Goal: Transaction & Acquisition: Obtain resource

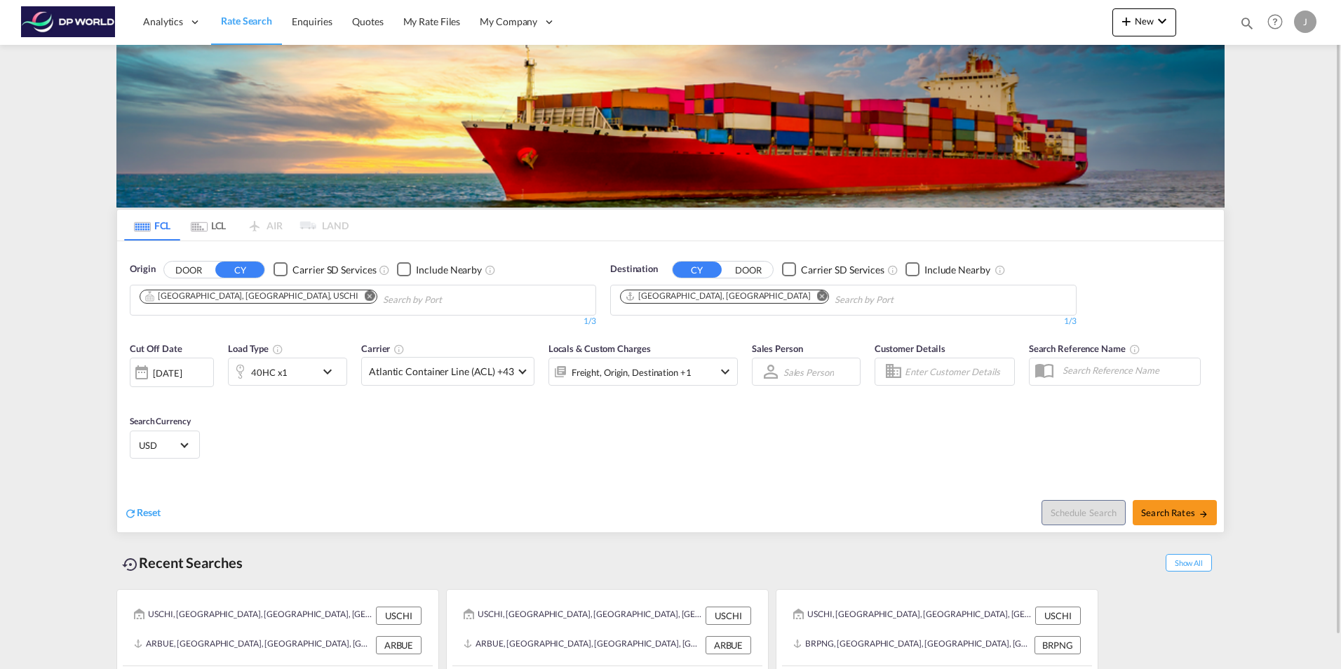
click at [365, 296] on md-icon "Remove" at bounding box center [370, 295] width 11 height 11
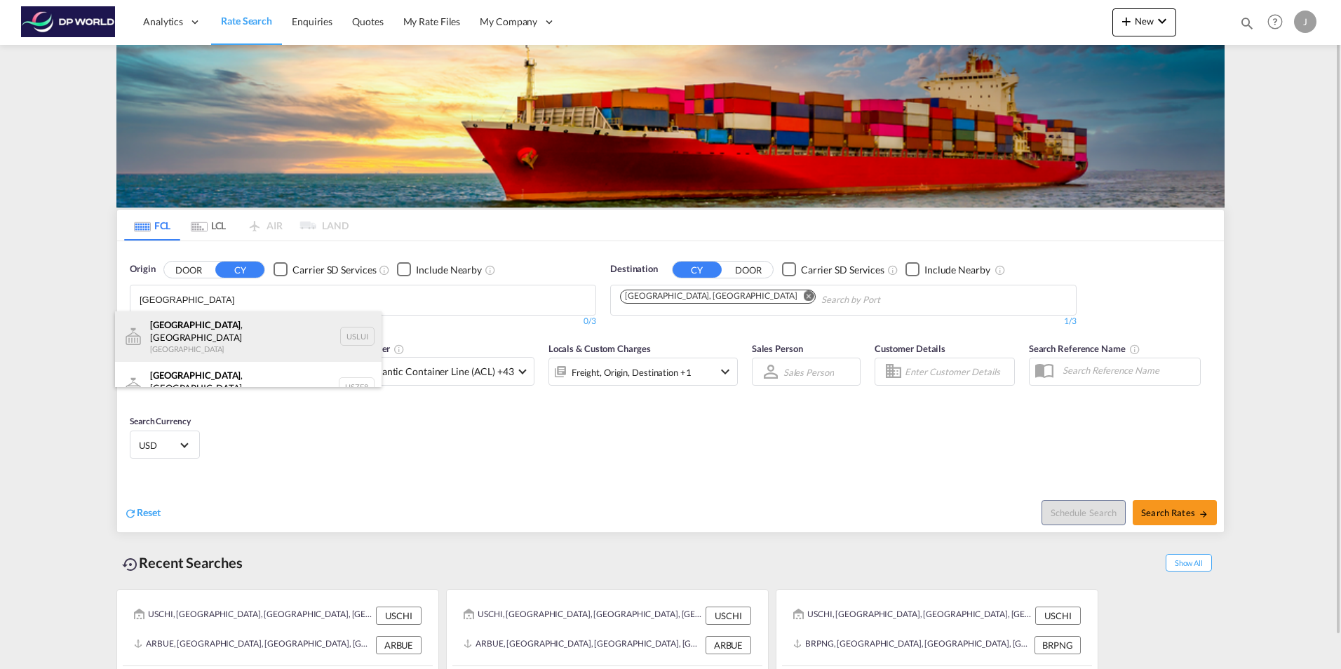
type input "[GEOGRAPHIC_DATA]"
click at [170, 332] on div "[GEOGRAPHIC_DATA] , [GEOGRAPHIC_DATA] [GEOGRAPHIC_DATA] USLUI" at bounding box center [248, 336] width 266 height 50
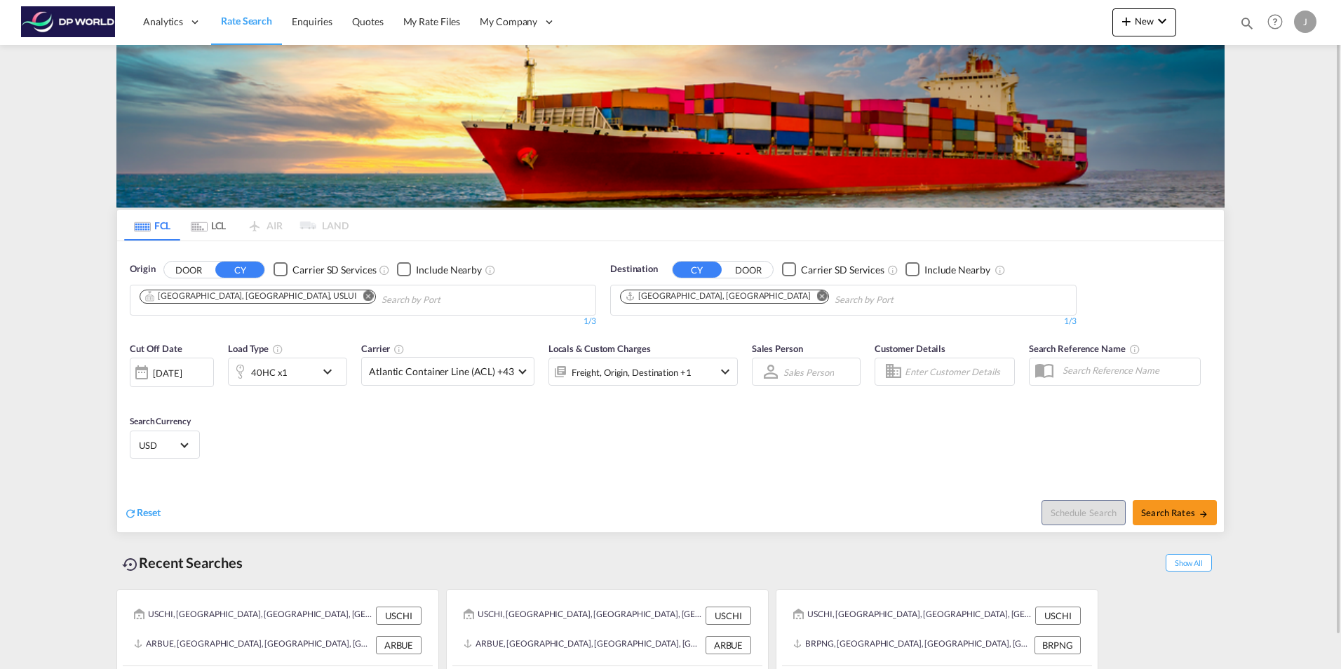
click at [817, 294] on md-icon "Remove" at bounding box center [822, 295] width 11 height 11
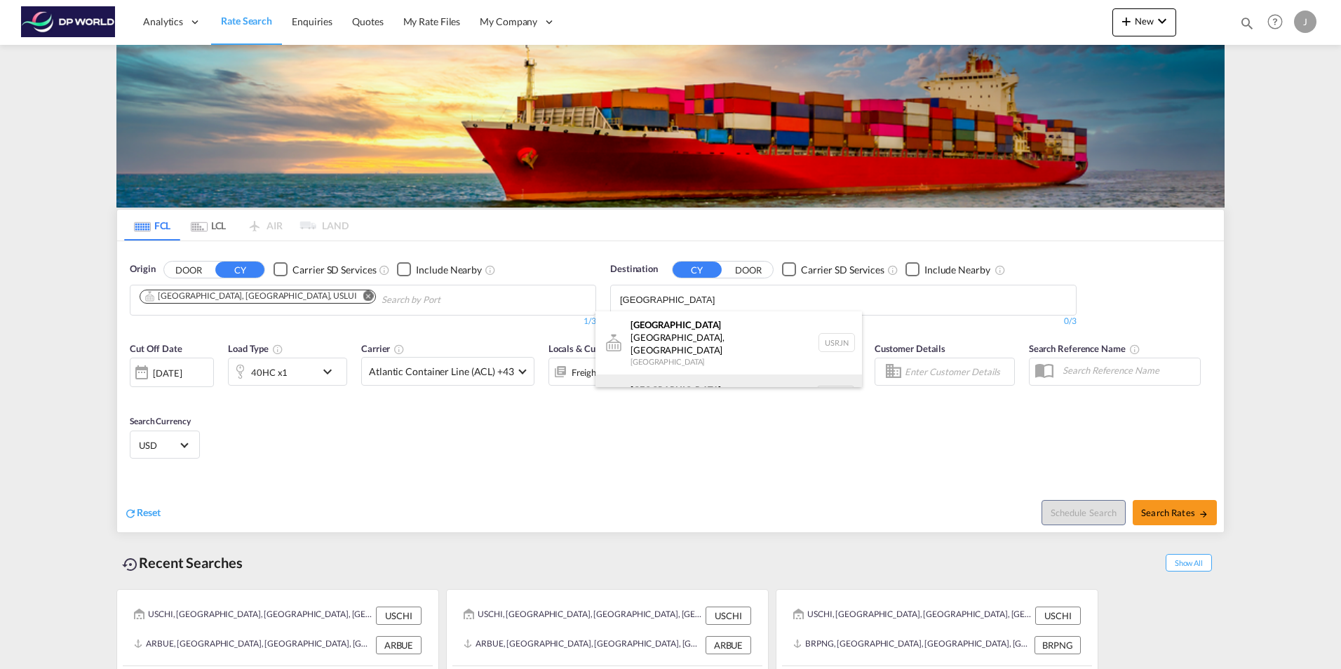
type input "[GEOGRAPHIC_DATA]"
click at [644, 374] on div "[GEOGRAPHIC_DATA] [GEOGRAPHIC_DATA] NLRTM" at bounding box center [728, 395] width 266 height 42
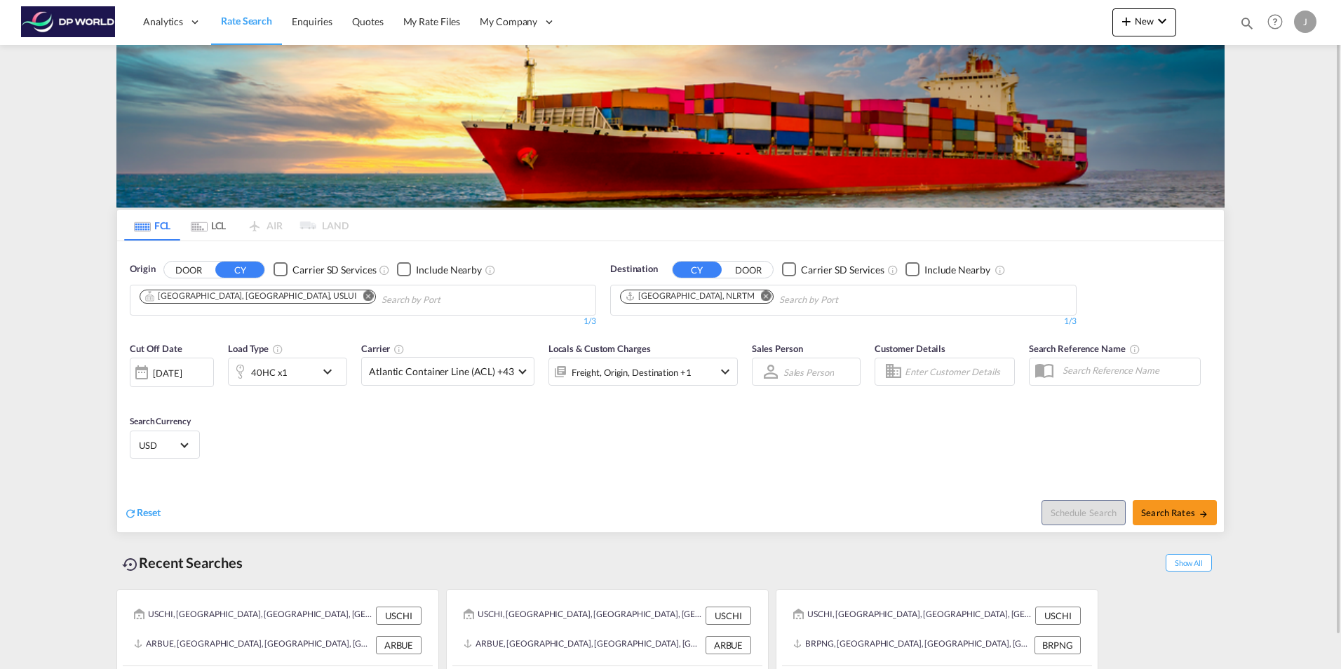
click at [137, 372] on div at bounding box center [141, 372] width 22 height 28
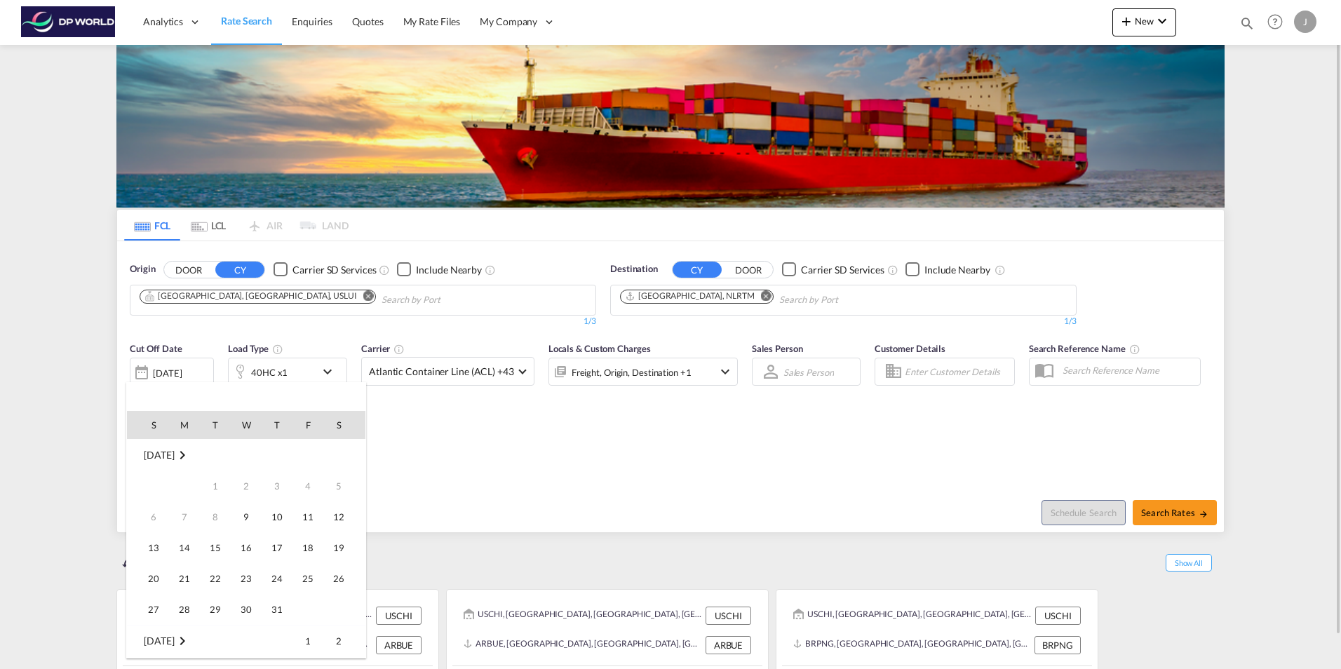
scroll to position [557, 0]
click at [311, 518] on span "17" at bounding box center [308, 517] width 28 height 28
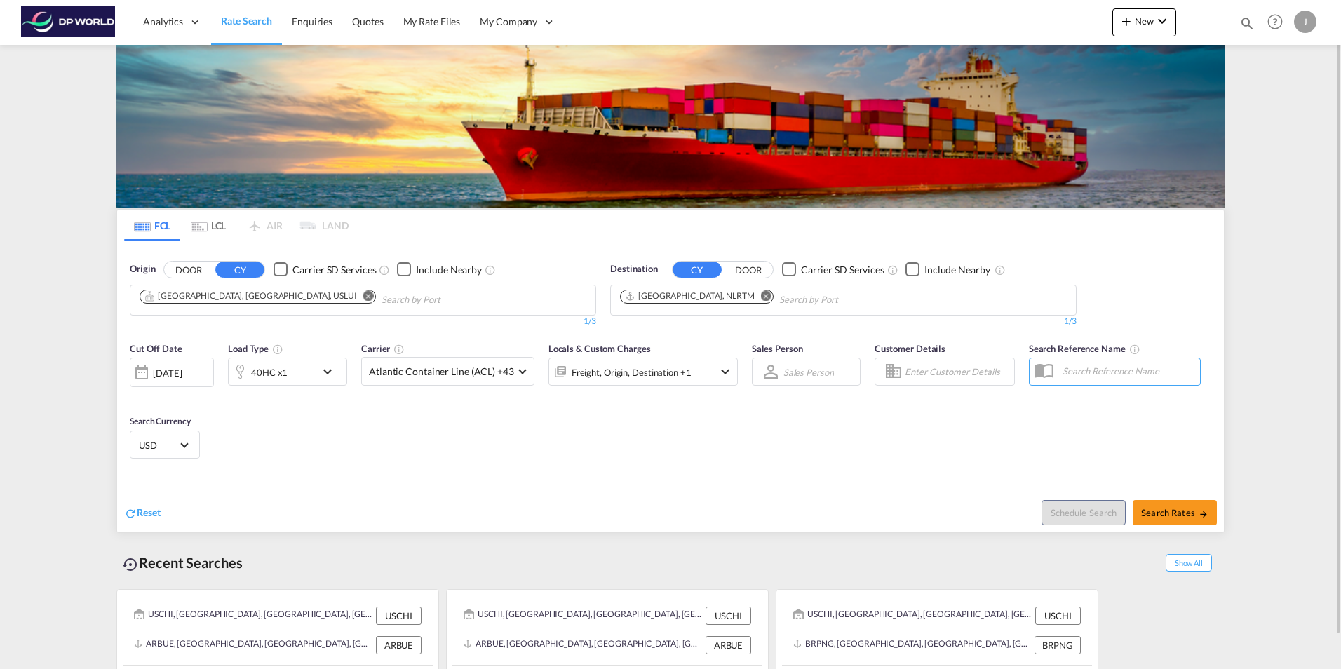
click at [346, 371] on div "40HC x1" at bounding box center [287, 372] width 119 height 28
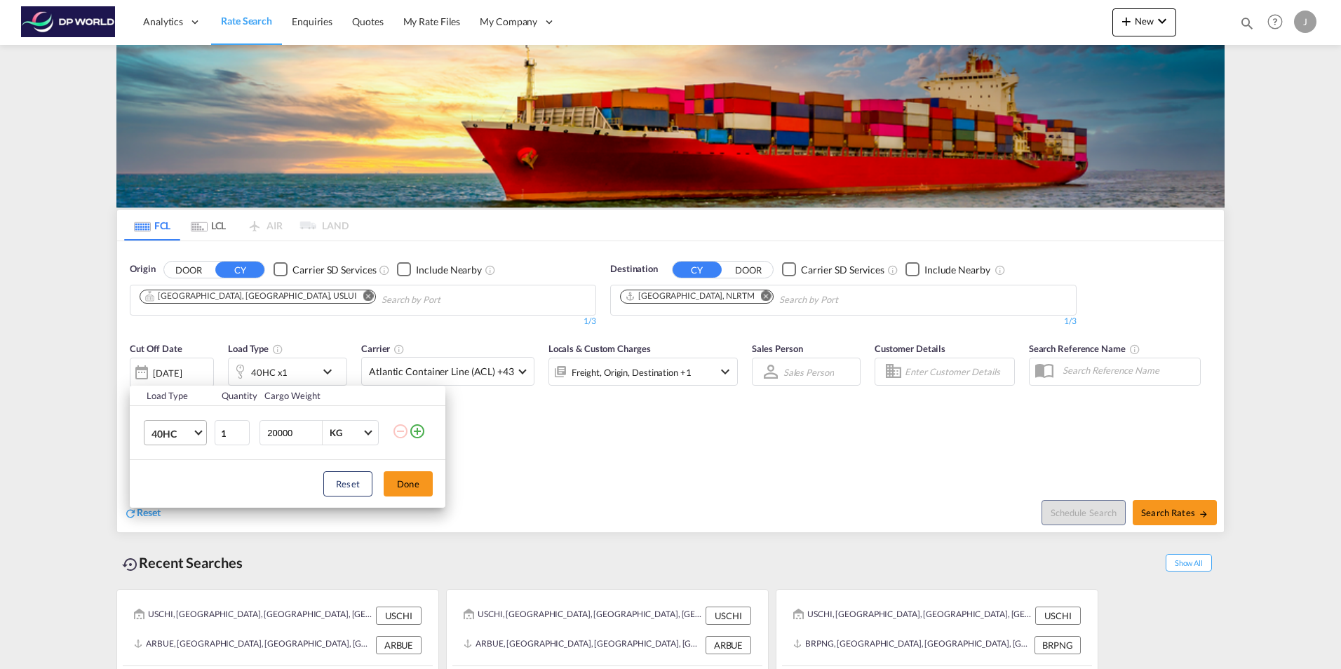
click at [179, 436] on span "40HC" at bounding box center [171, 434] width 41 height 14
click at [177, 370] on md-option "20GP" at bounding box center [187, 366] width 95 height 34
click at [419, 482] on button "Done" at bounding box center [408, 483] width 49 height 25
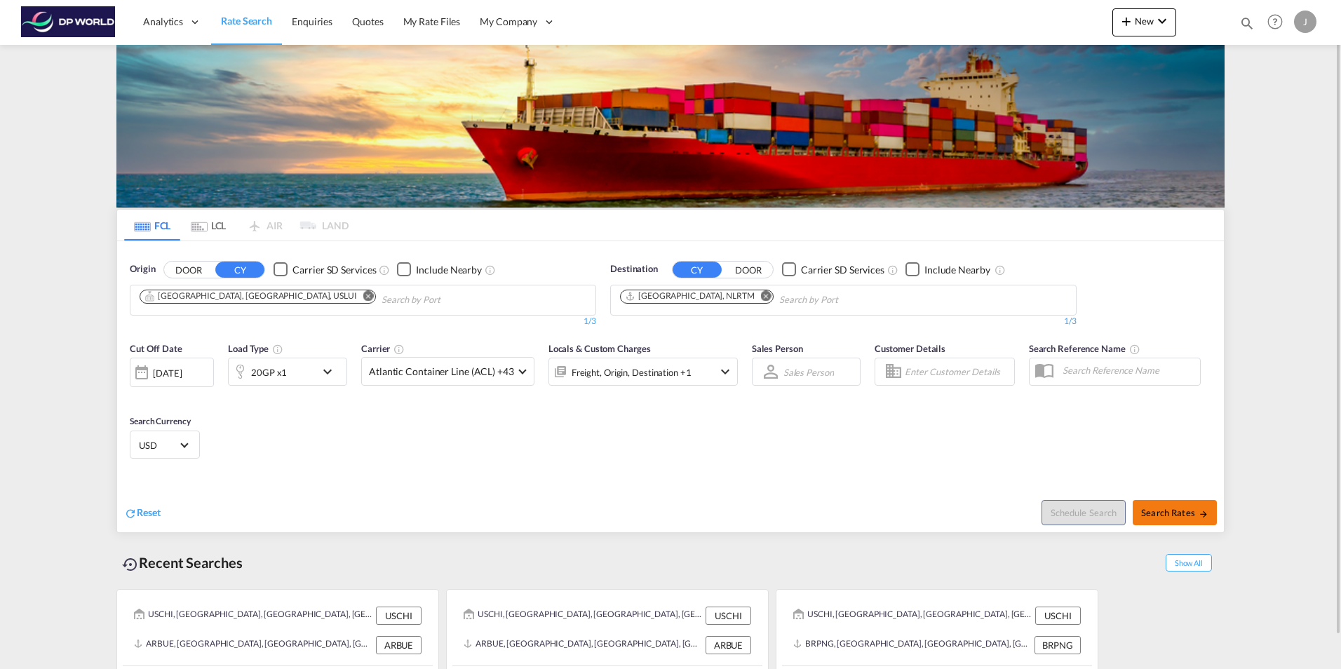
click at [1190, 507] on span "Search Rates" at bounding box center [1174, 512] width 67 height 11
type input "USLUI to NLRTM / [DATE]"
